Goal: Task Accomplishment & Management: Complete application form

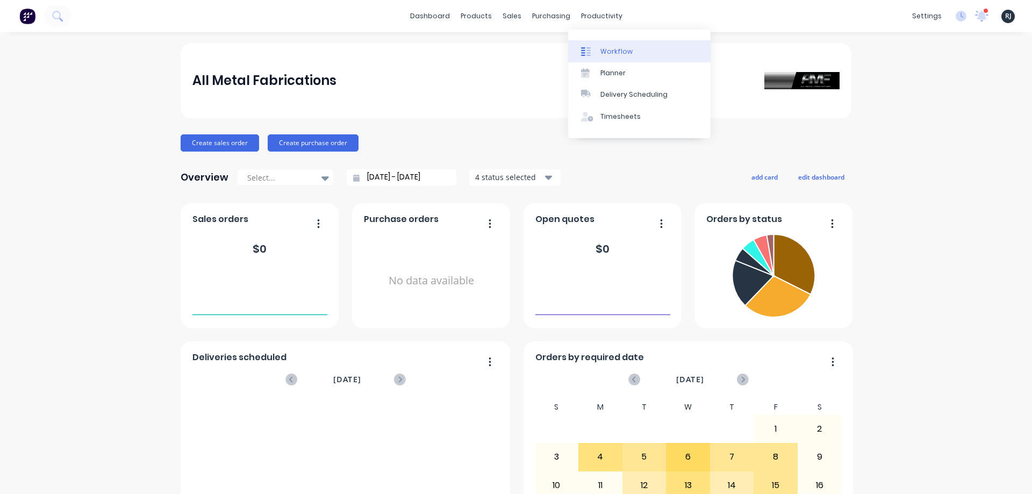
click at [595, 53] on div at bounding box center [589, 52] width 16 height 10
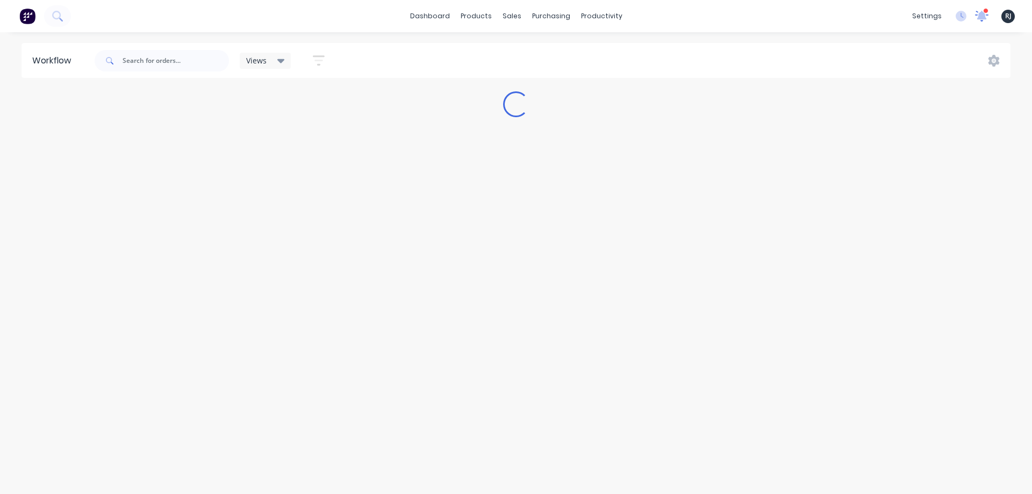
click at [980, 16] on icon at bounding box center [981, 15] width 11 height 10
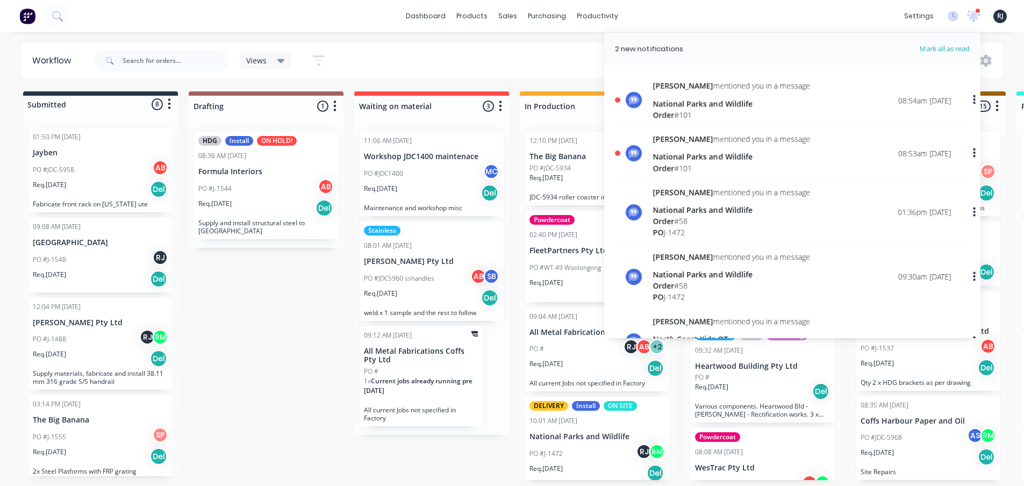
click at [704, 97] on div "[PERSON_NAME] mentioned you in a message National Parks and Wildlife Order # 101" at bounding box center [730, 100] width 157 height 40
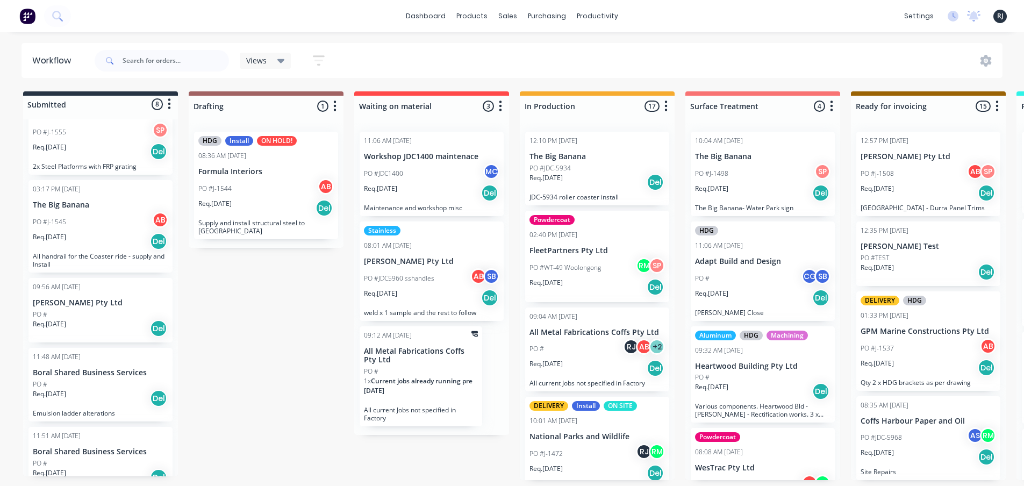
scroll to position [329, 0]
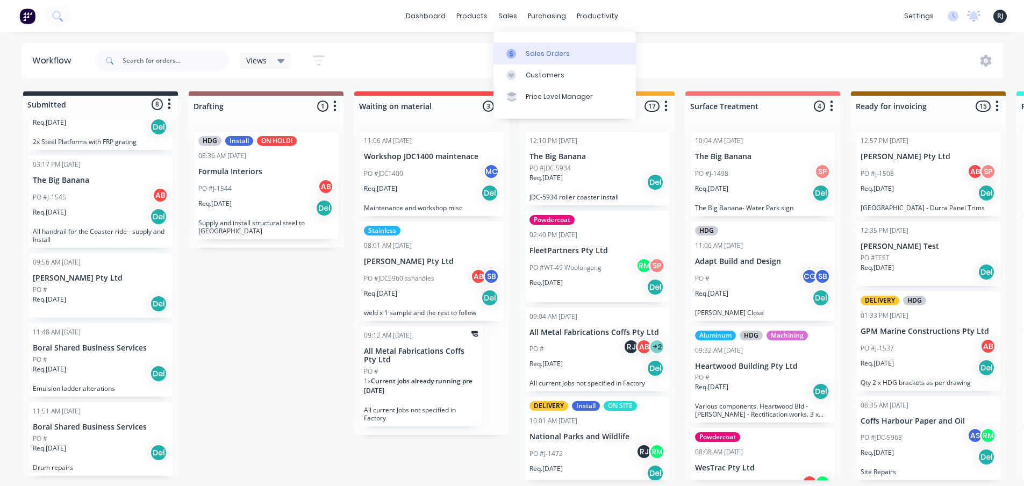
click at [526, 49] on div "Sales Orders" at bounding box center [548, 54] width 44 height 10
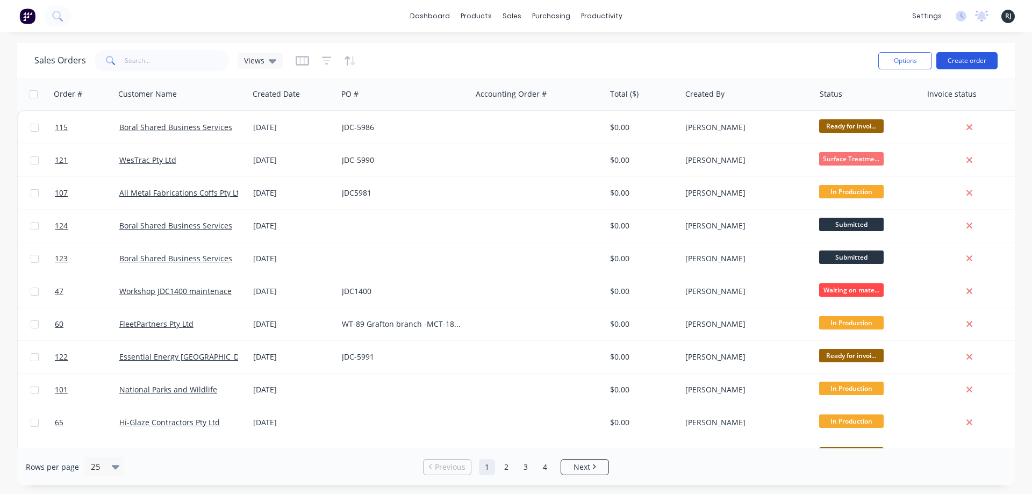
click at [954, 59] on button "Create order" at bounding box center [966, 60] width 61 height 17
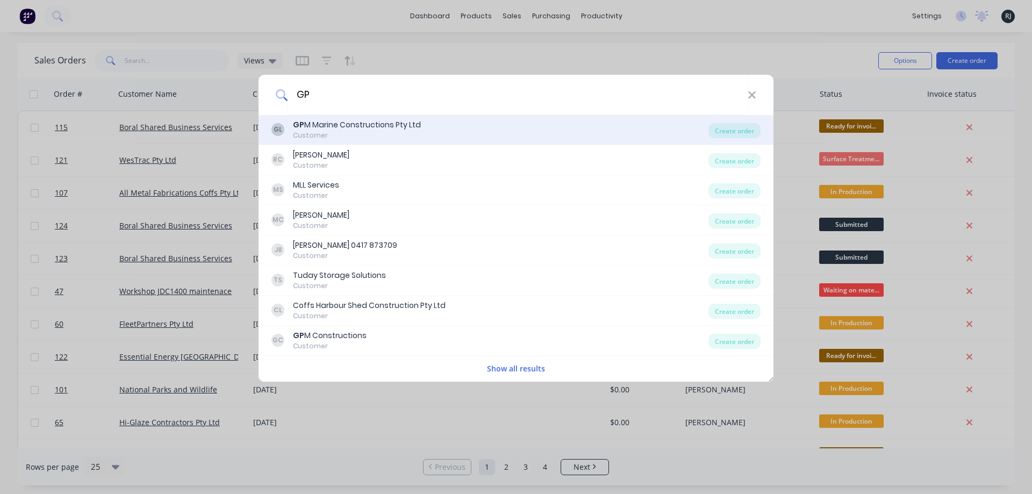
type input "GP"
click at [428, 132] on div "GL GP M Marine Constructions Pty Ltd Customer" at bounding box center [489, 129] width 437 height 21
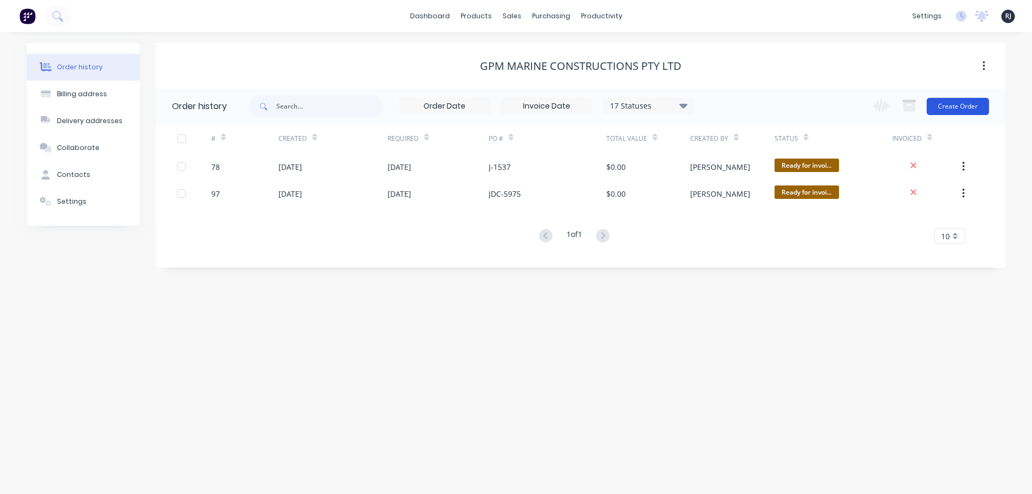
click at [953, 109] on button "Create Order" at bounding box center [957, 106] width 62 height 17
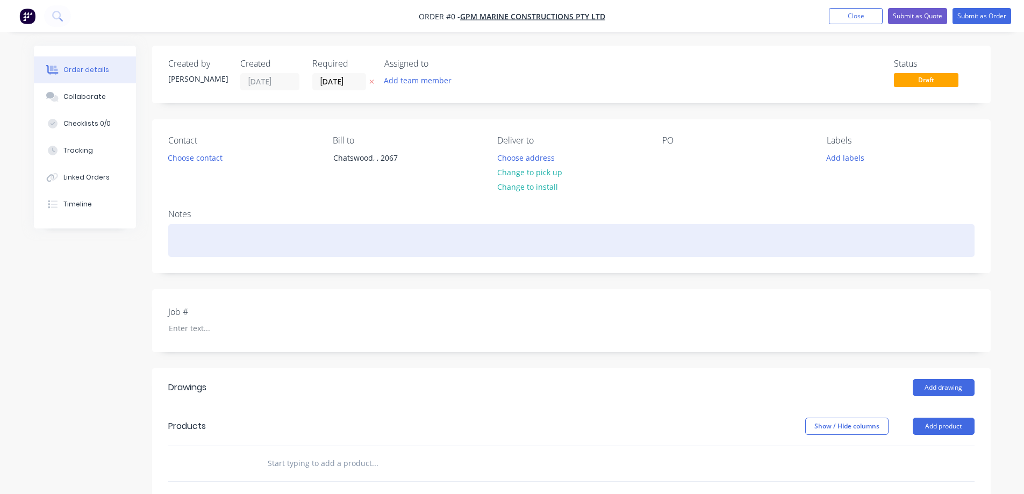
click at [246, 230] on div at bounding box center [571, 240] width 806 height 33
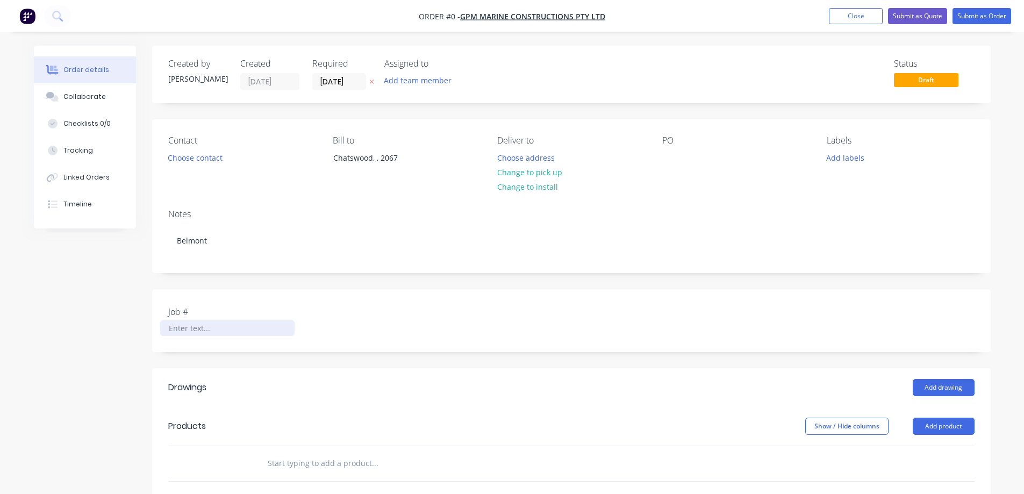
click at [224, 325] on div "Order details Collaborate Checklists 0/0 Tracking Linked Orders Timeline Order …" at bounding box center [512, 401] width 978 height 710
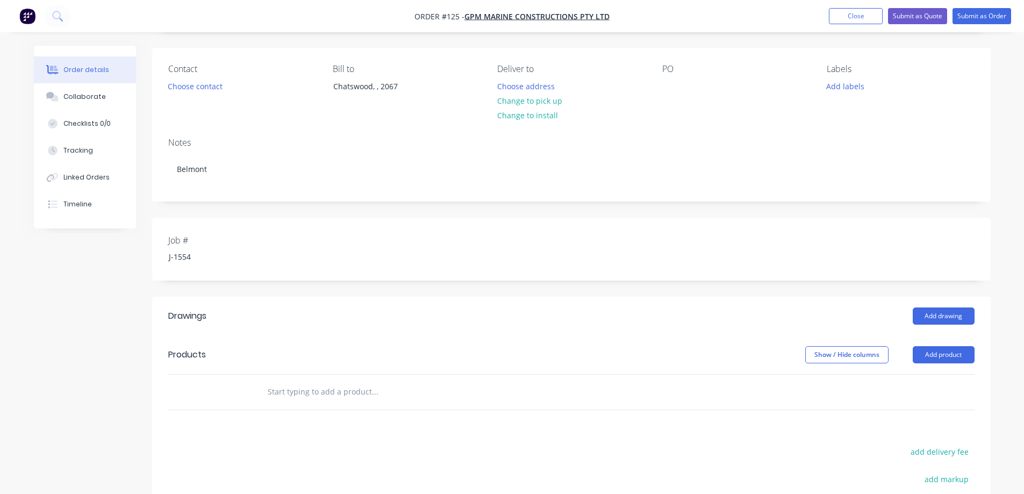
click at [546, 403] on div at bounding box center [447, 392] width 387 height 35
click at [308, 391] on input "text" at bounding box center [374, 391] width 215 height 21
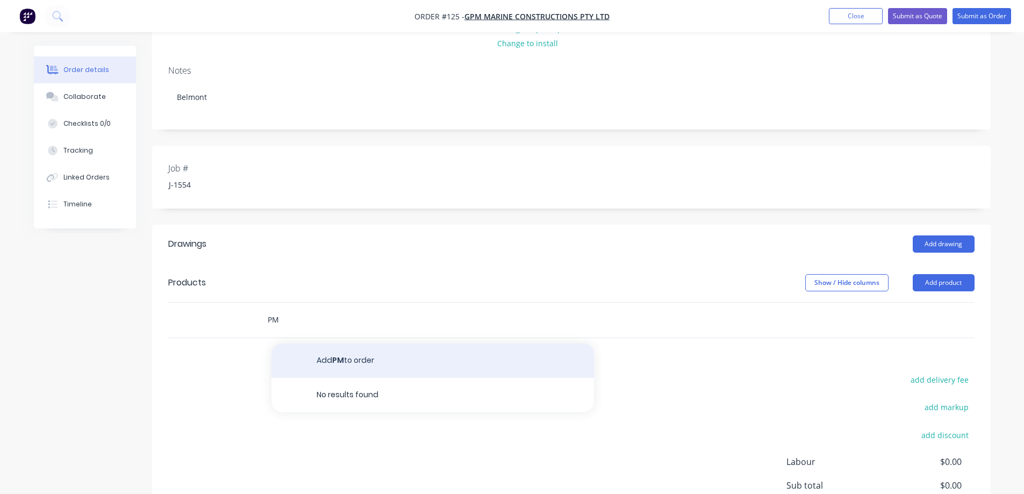
type input "PM"
click at [355, 361] on button "Add PM to order" at bounding box center [432, 360] width 322 height 34
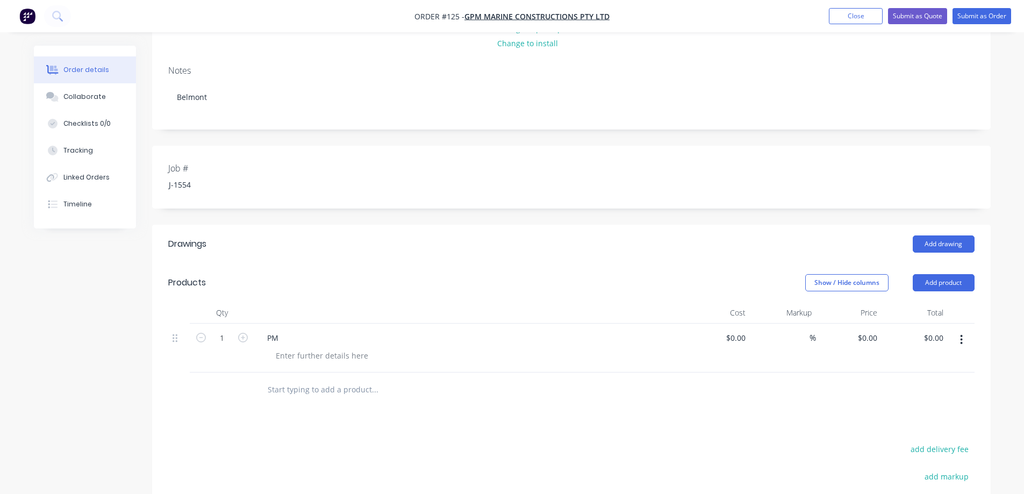
click at [359, 397] on input "text" at bounding box center [374, 389] width 215 height 21
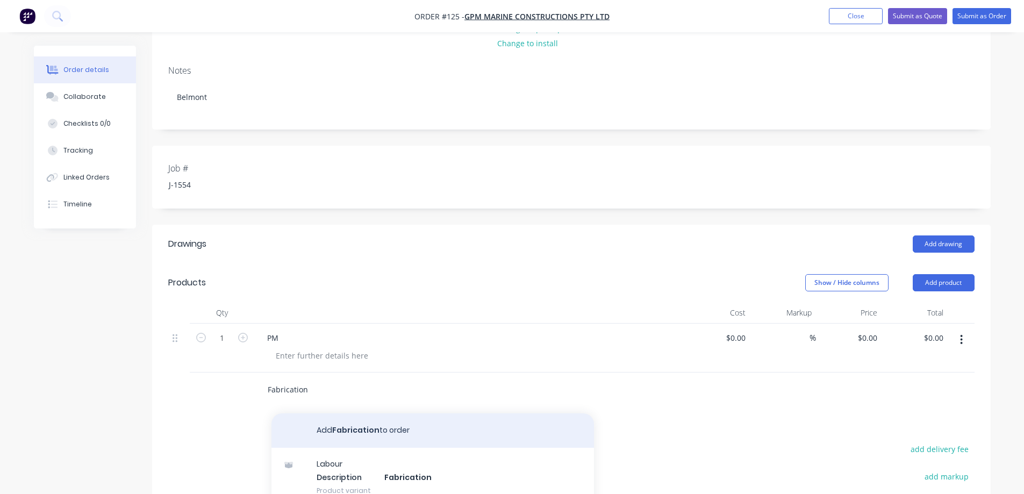
type input "Fabrication"
click at [353, 439] on button "Add Fabrication to order" at bounding box center [432, 430] width 322 height 34
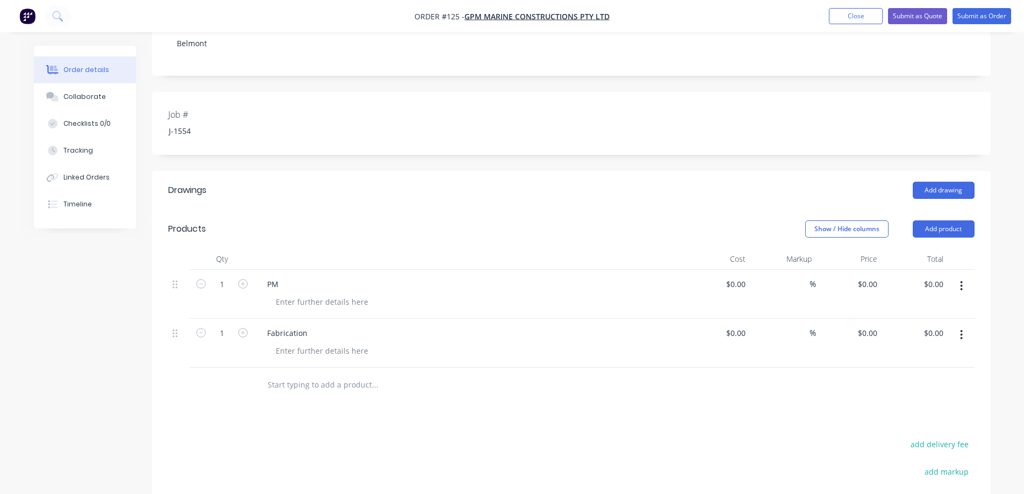
scroll to position [0, 0]
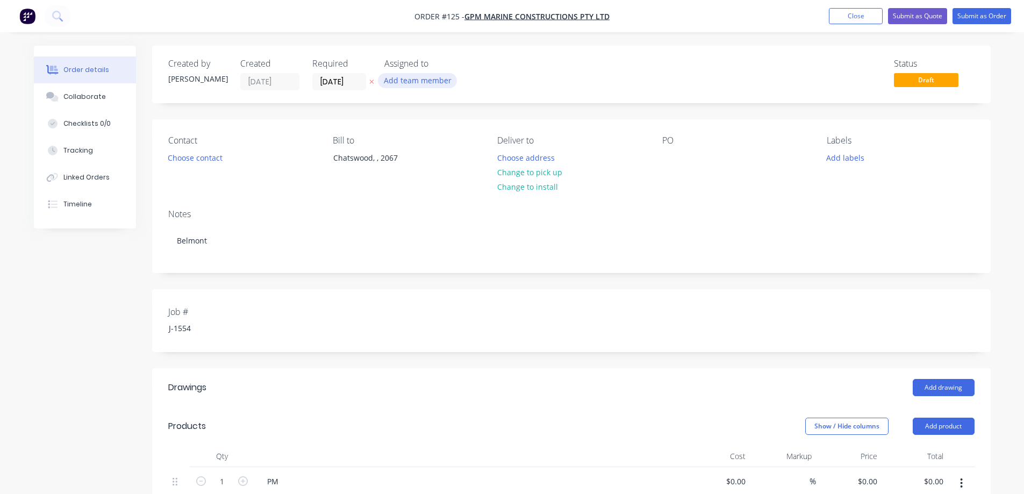
click at [412, 76] on button "Add team member" at bounding box center [417, 80] width 79 height 15
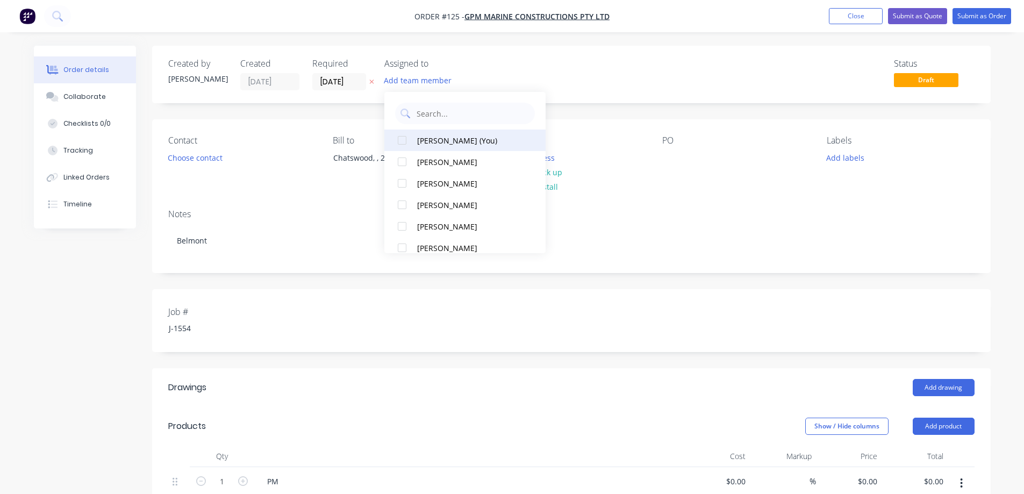
click at [430, 132] on button "[PERSON_NAME] (You)" at bounding box center [464, 139] width 161 height 21
click at [979, 19] on button "Submit as Order" at bounding box center [981, 16] width 59 height 16
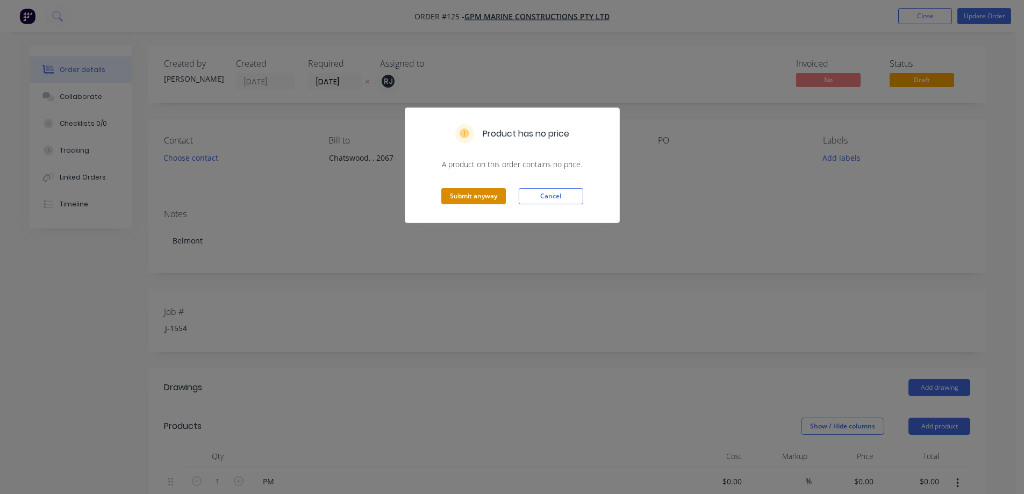
click at [472, 197] on button "Submit anyway" at bounding box center [473, 196] width 64 height 16
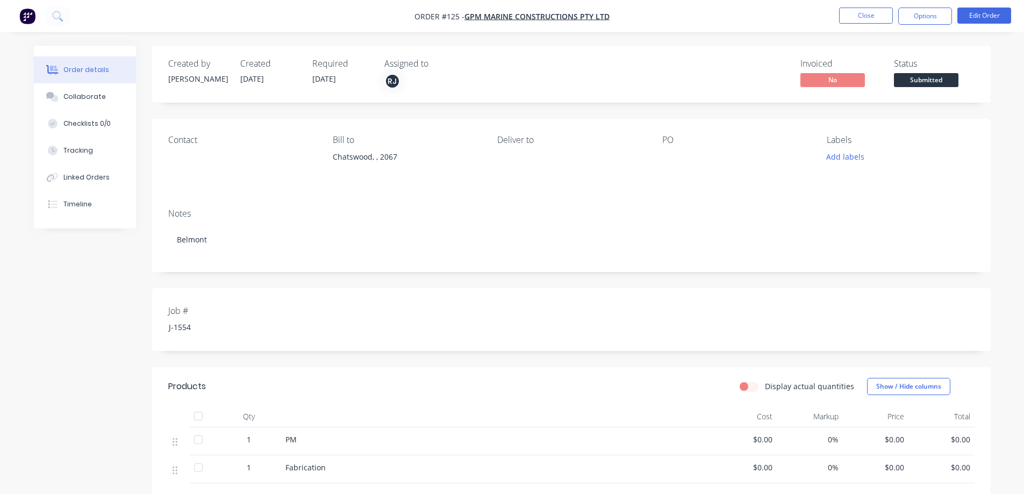
scroll to position [161, 0]
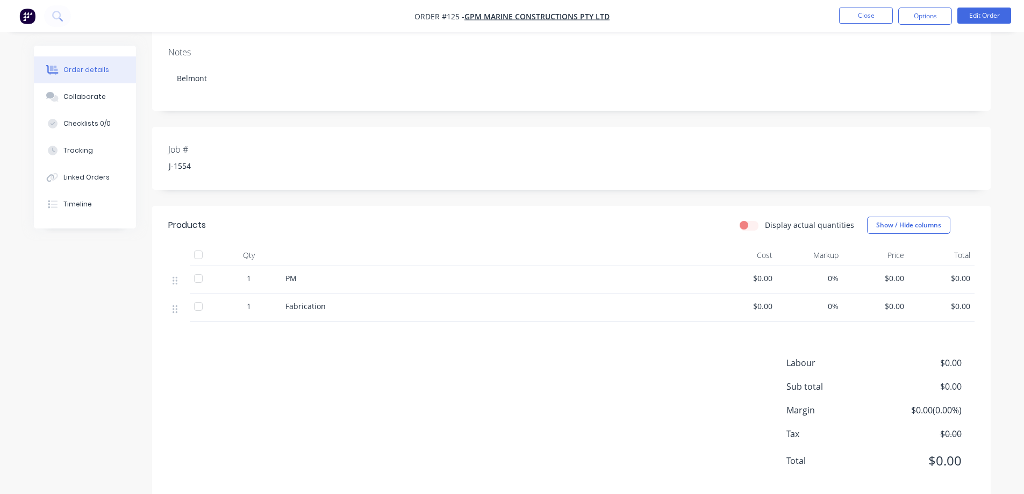
click at [765, 226] on label "Display actual quantities" at bounding box center [809, 224] width 89 height 11
click at [748, 226] on input "Display actual quantities" at bounding box center [743, 224] width 9 height 10
click at [765, 227] on label "Display actual quantities" at bounding box center [809, 224] width 89 height 11
click at [748, 227] on input "Display actual quantities" at bounding box center [743, 224] width 9 height 10
checkbox input "false"
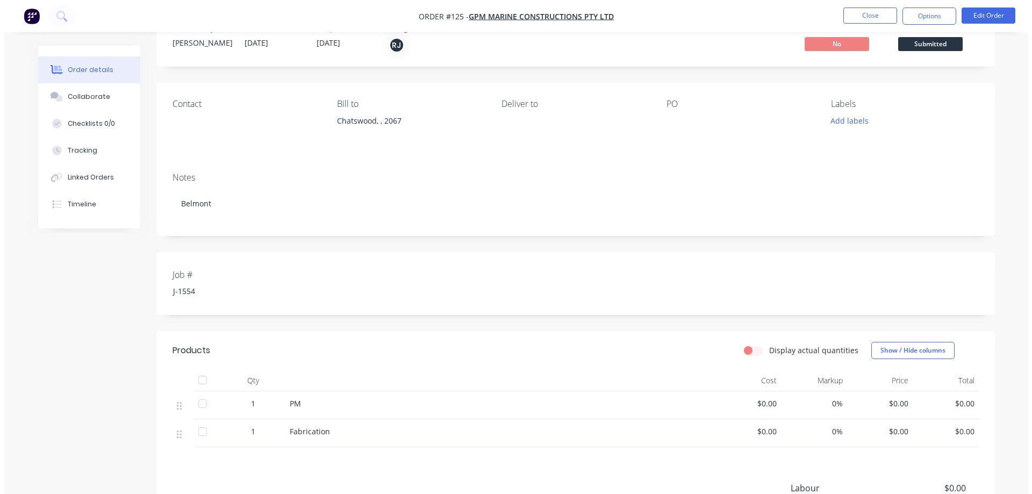
scroll to position [0, 0]
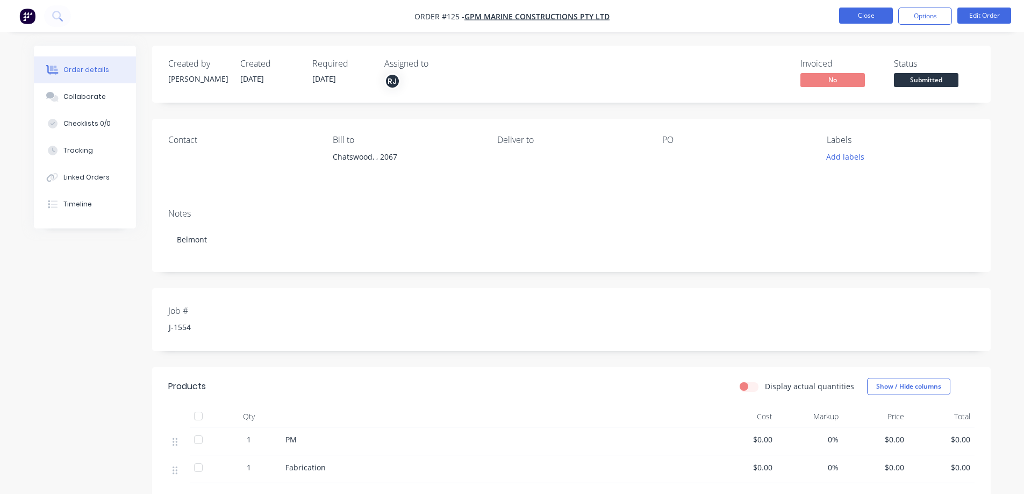
click at [871, 16] on button "Close" at bounding box center [866, 16] width 54 height 16
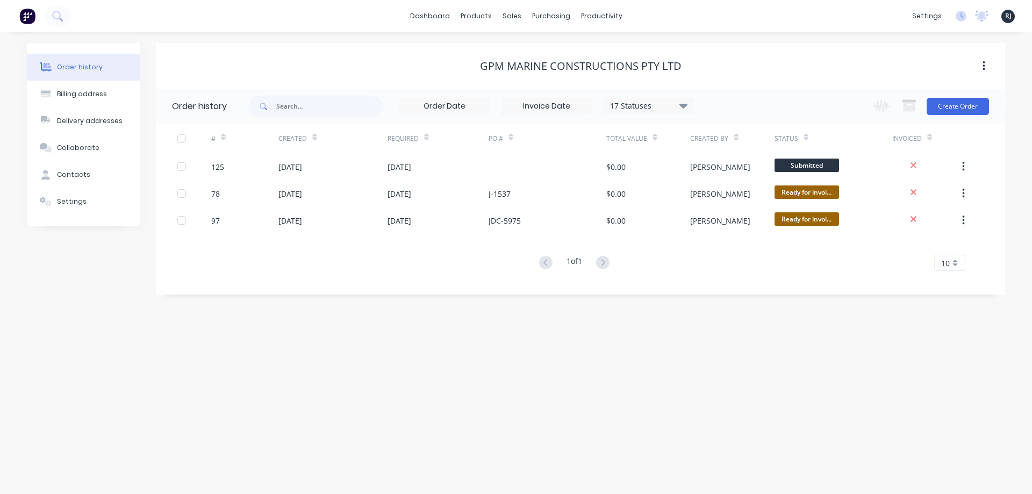
drag, startPoint x: 776, startPoint y: 305, endPoint x: 948, endPoint y: 303, distance: 171.4
click at [776, 305] on div "Order history Billing address Delivery addresses Collaborate Contacts Settings …" at bounding box center [516, 263] width 1032 height 462
